Goal: Task Accomplishment & Management: Use online tool/utility

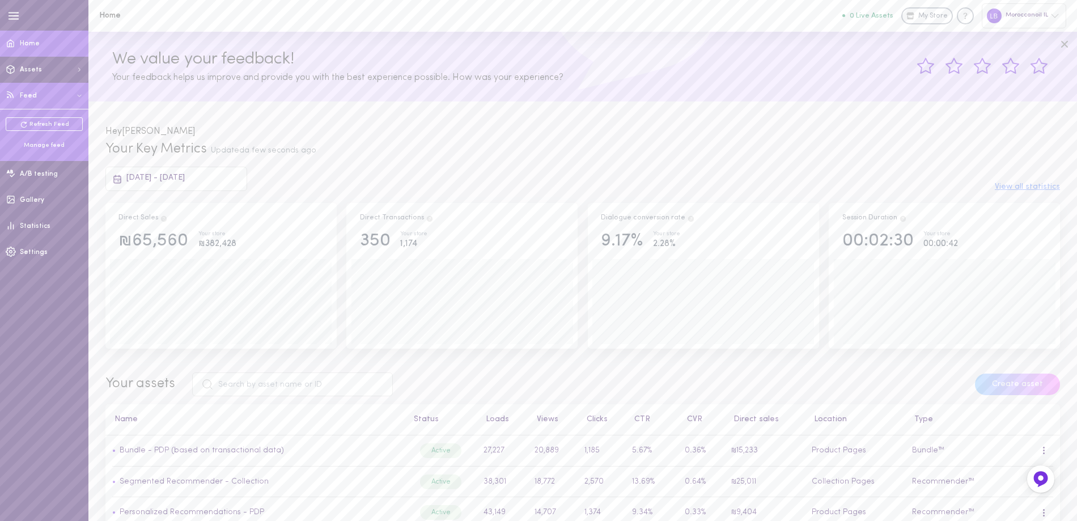
click at [35, 147] on div "Manage feed" at bounding box center [44, 145] width 77 height 9
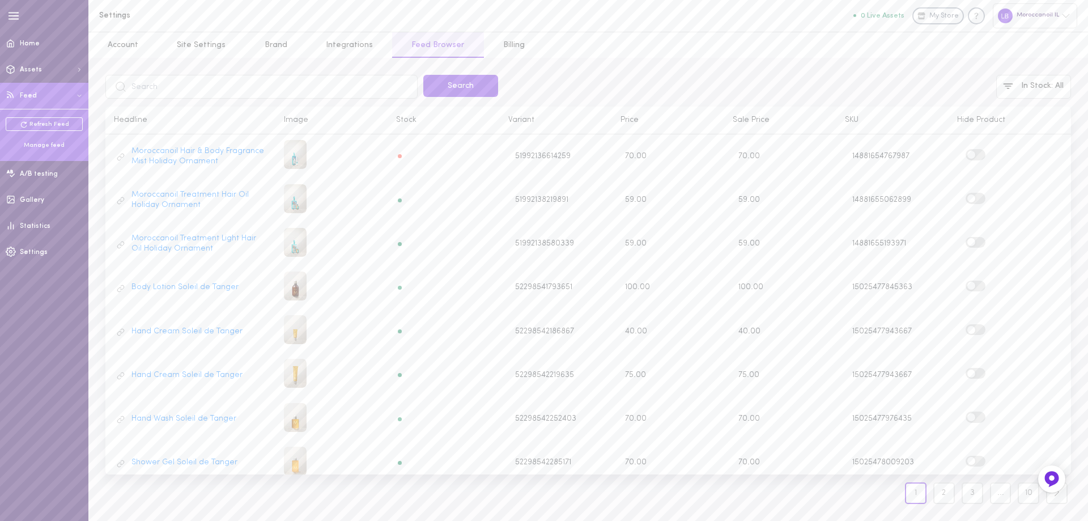
click at [142, 83] on input "text" at bounding box center [261, 87] width 312 height 24
type input "BAG25POUCHBEIGE"
click at [445, 88] on button "Search" at bounding box center [460, 86] width 75 height 22
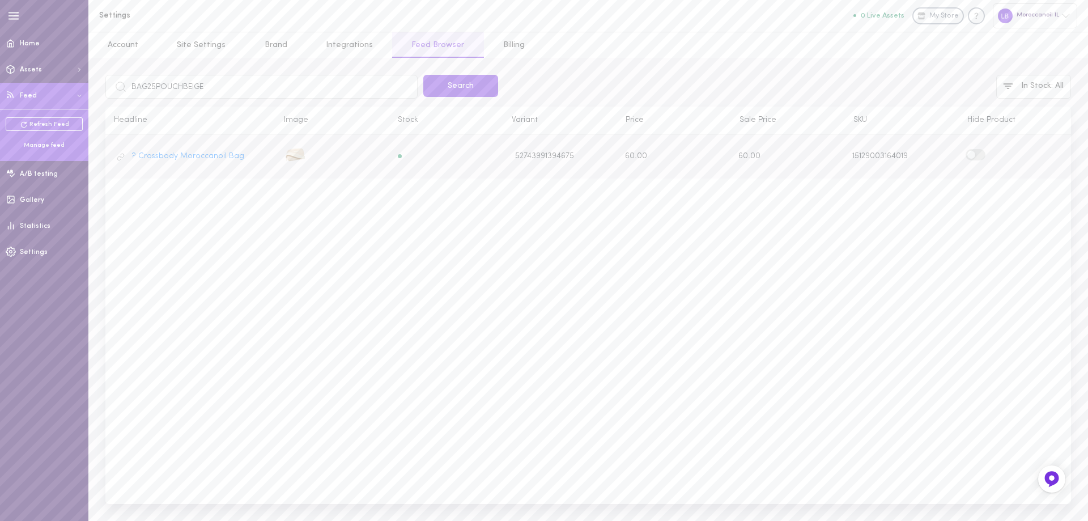
click at [982, 154] on label at bounding box center [976, 154] width 20 height 11
click at [0, 0] on input "checkbox" at bounding box center [0, 0] width 0 height 0
click at [175, 84] on input "BAG25POUCHBEIGE" at bounding box center [261, 87] width 312 height 24
type input "moog10"
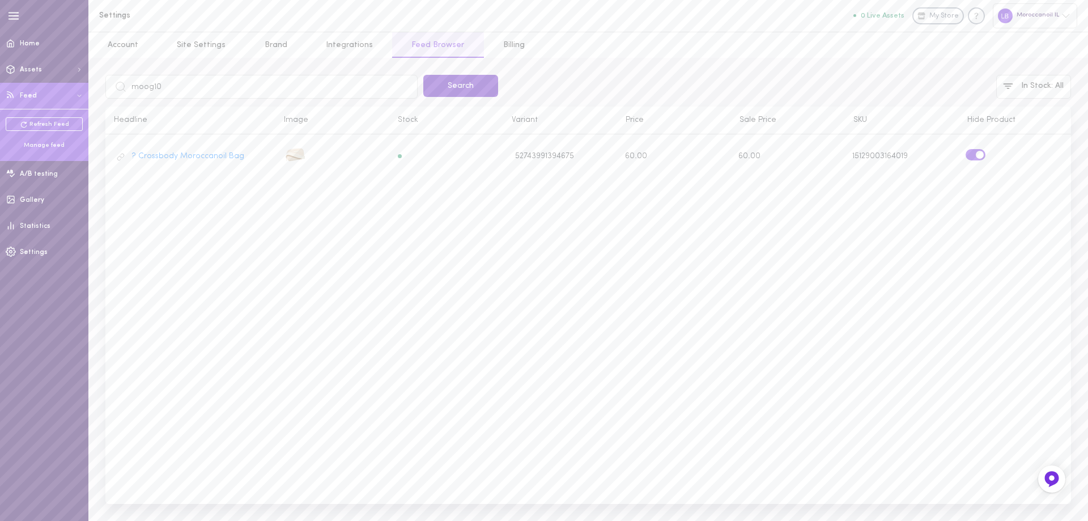
click at [447, 88] on button "Search" at bounding box center [460, 86] width 75 height 22
click at [983, 155] on label at bounding box center [976, 154] width 20 height 11
click at [0, 0] on input "checkbox" at bounding box center [0, 0] width 0 height 0
click at [142, 92] on input "moog10" at bounding box center [261, 87] width 312 height 24
click at [142, 91] on input "moog10" at bounding box center [261, 87] width 312 height 24
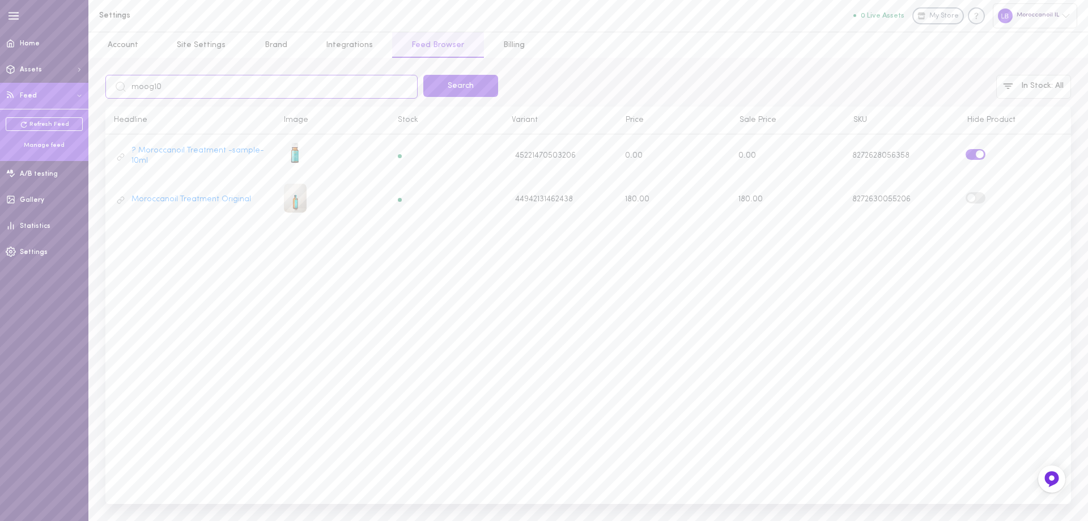
click at [142, 91] on input "moog10" at bounding box center [261, 87] width 312 height 24
paste input "M107MKW30A"
type input "M107MKW30A"
click at [445, 88] on button "Search" at bounding box center [460, 86] width 75 height 22
drag, startPoint x: 980, startPoint y: 158, endPoint x: 975, endPoint y: 172, distance: 15.3
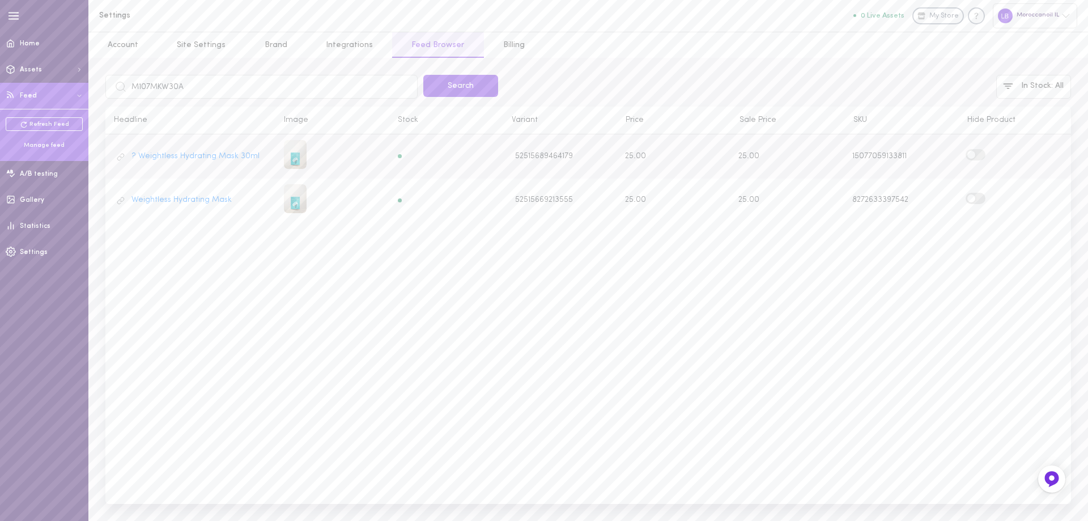
click at [980, 157] on label at bounding box center [976, 154] width 20 height 11
click at [0, 0] on input "checkbox" at bounding box center [0, 0] width 0 height 0
